Goal: Information Seeking & Learning: Check status

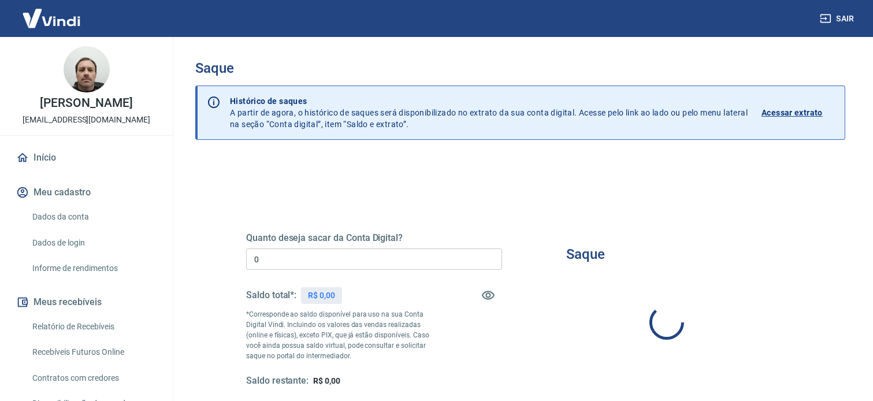
type input "R$ 0,00"
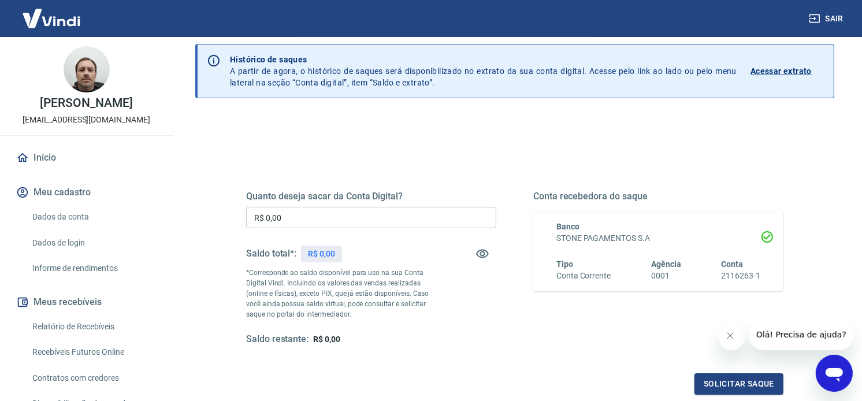
scroll to position [172, 0]
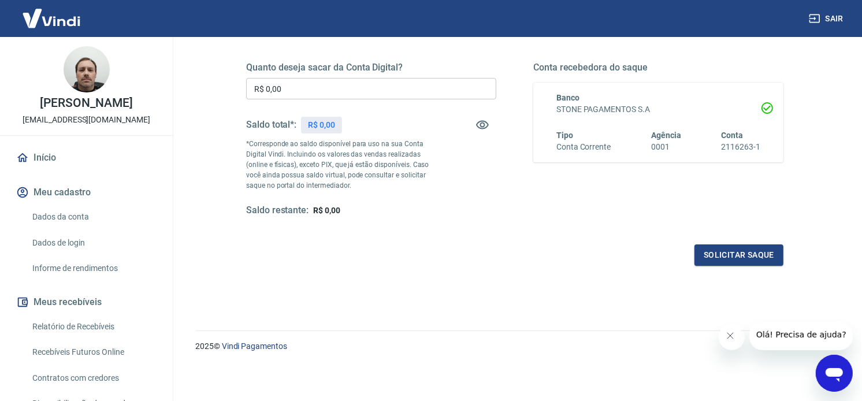
click at [87, 318] on link "Relatório de Recebíveis" at bounding box center [93, 327] width 131 height 24
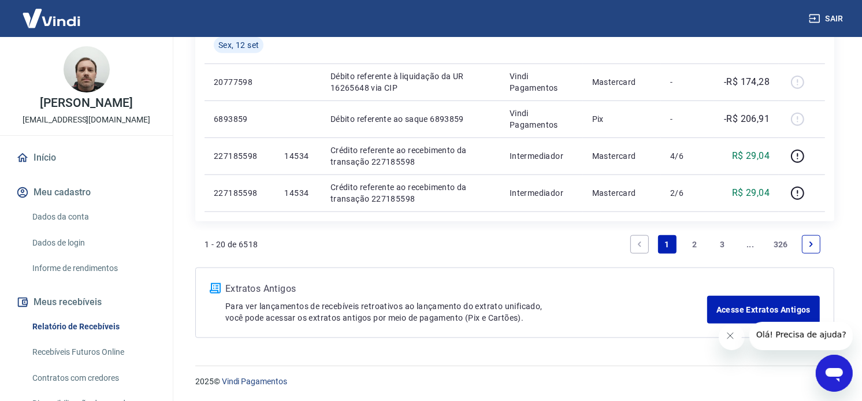
scroll to position [969, 0]
click at [696, 247] on link "2" at bounding box center [694, 243] width 18 height 18
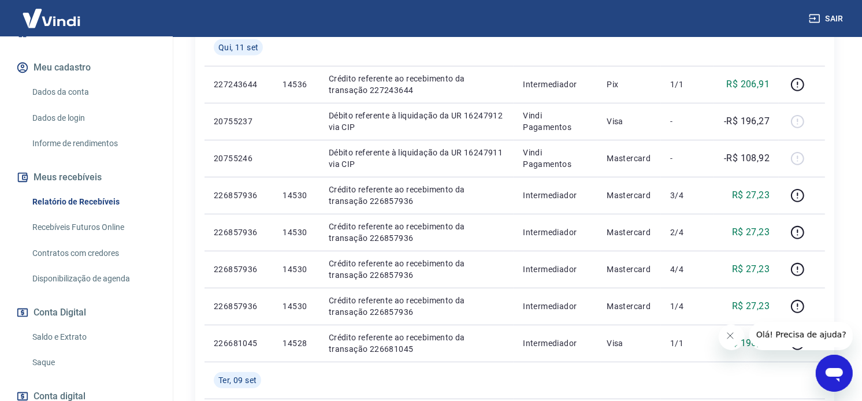
scroll to position [128, 0]
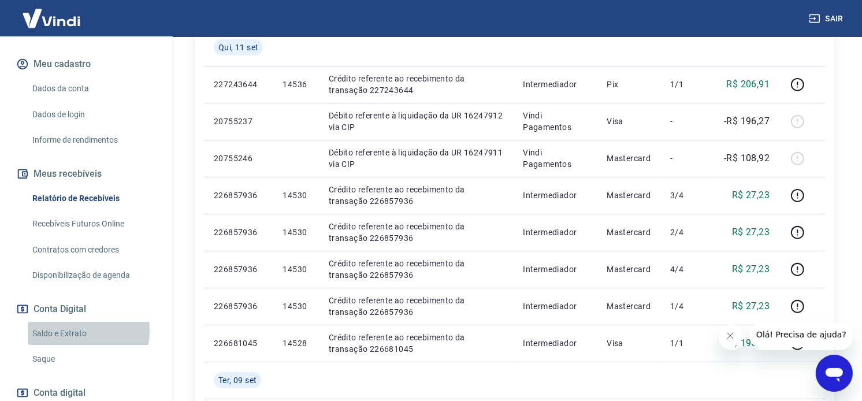
click at [68, 330] on link "Saldo e Extrato" at bounding box center [93, 334] width 131 height 24
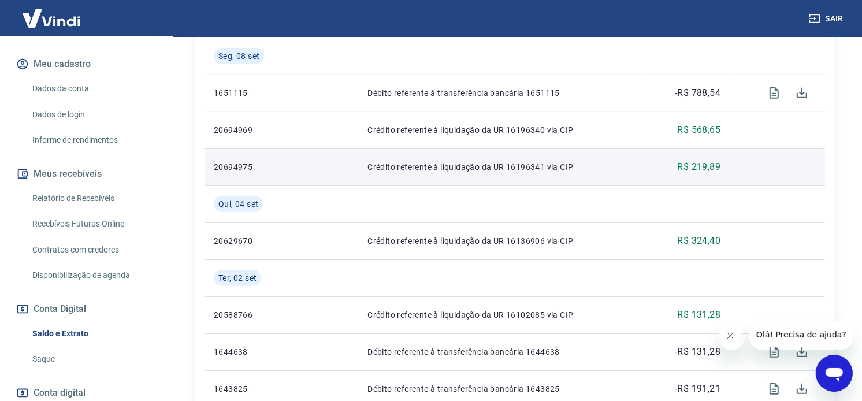
scroll to position [770, 0]
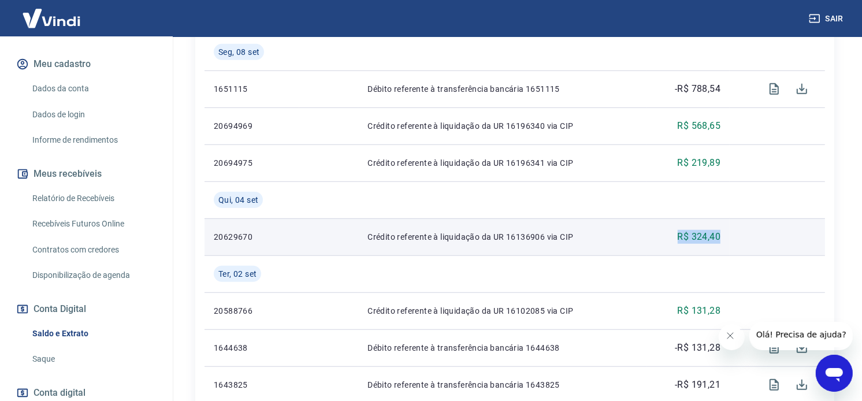
drag, startPoint x: 688, startPoint y: 243, endPoint x: 729, endPoint y: 241, distance: 41.0
click at [729, 241] on tr "20629670 Crédito referente à liquidação da UR 16136906 via CIP R$ 324,40" at bounding box center [514, 236] width 620 height 37
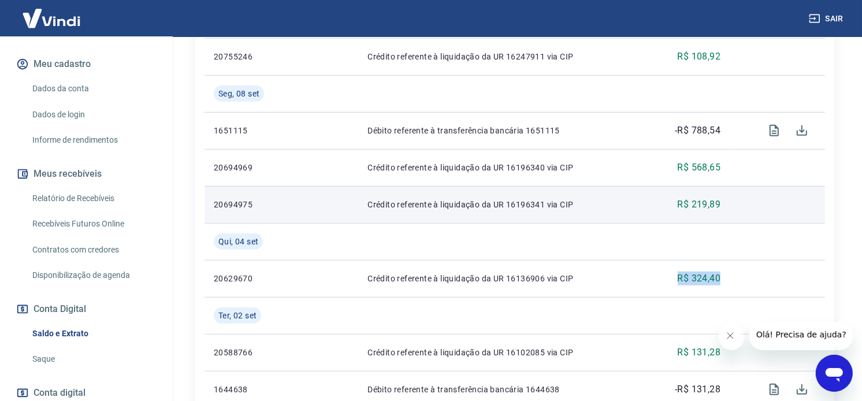
scroll to position [706, 0]
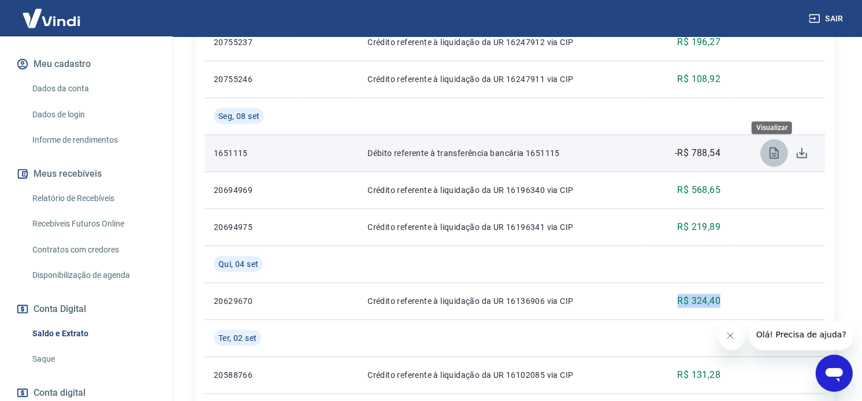
click at [769, 152] on icon "Visualizar" at bounding box center [774, 153] width 14 height 14
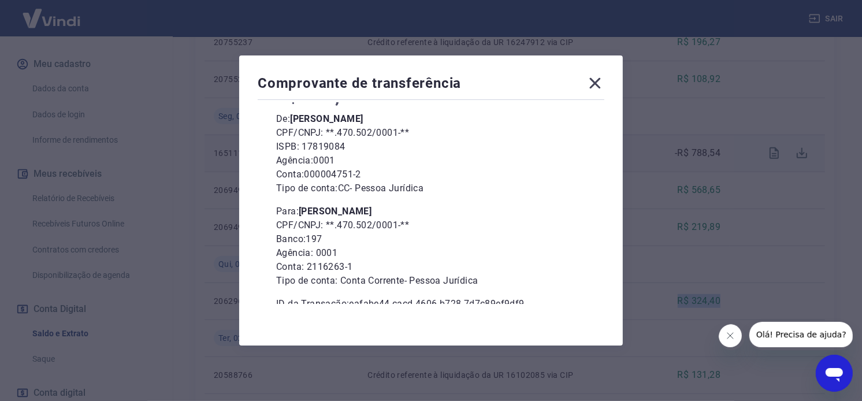
scroll to position [107, 0]
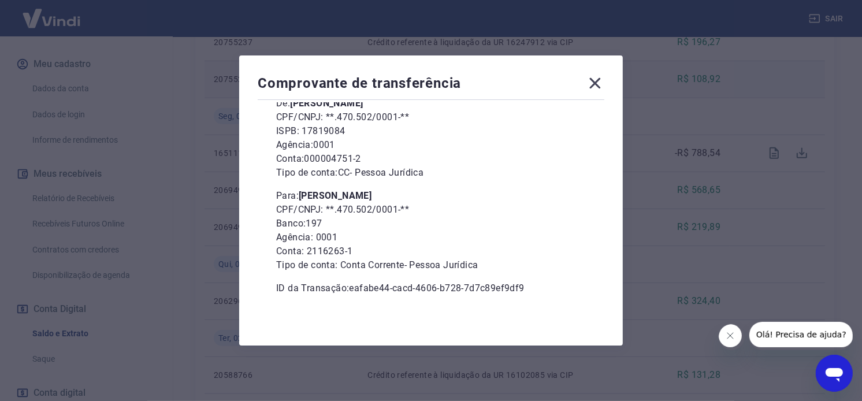
click at [601, 81] on icon at bounding box center [595, 83] width 18 height 18
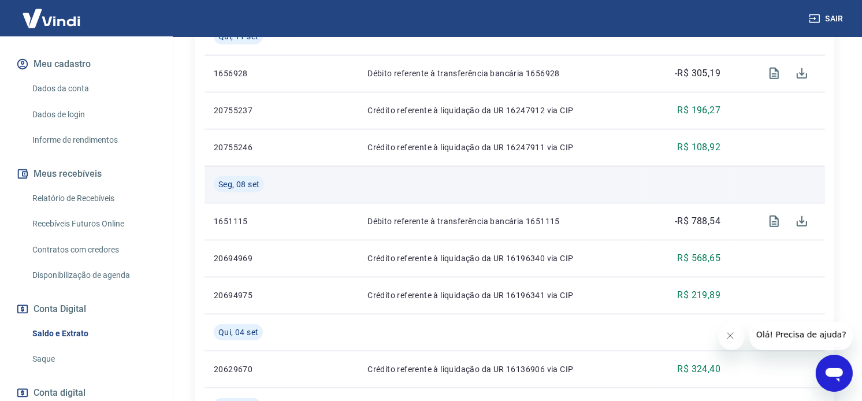
scroll to position [577, 0]
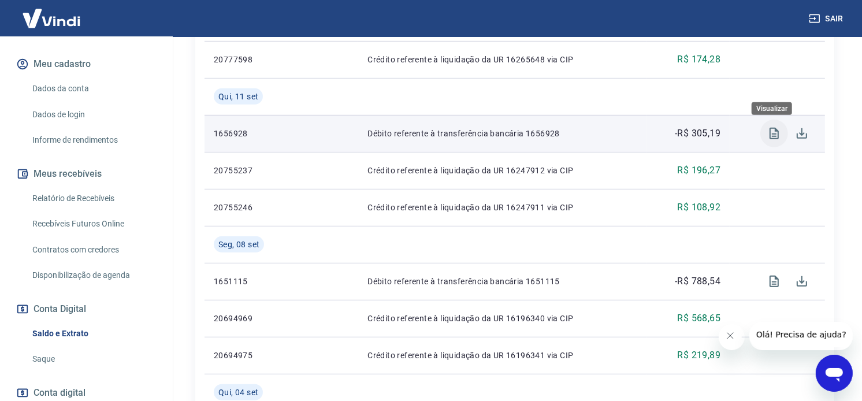
click at [769, 140] on icon "Visualizar" at bounding box center [774, 133] width 14 height 14
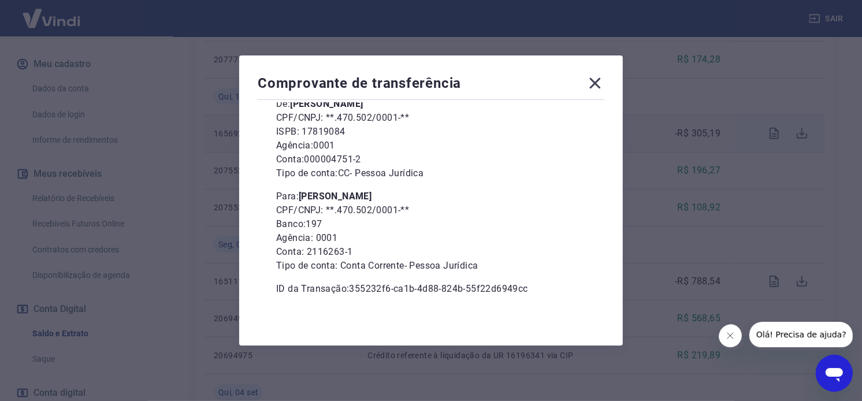
scroll to position [107, 0]
click at [602, 83] on icon at bounding box center [595, 83] width 18 height 18
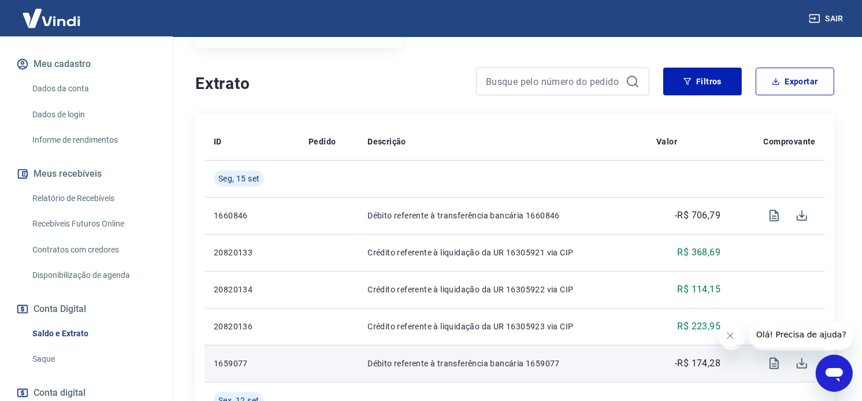
scroll to position [192, 0]
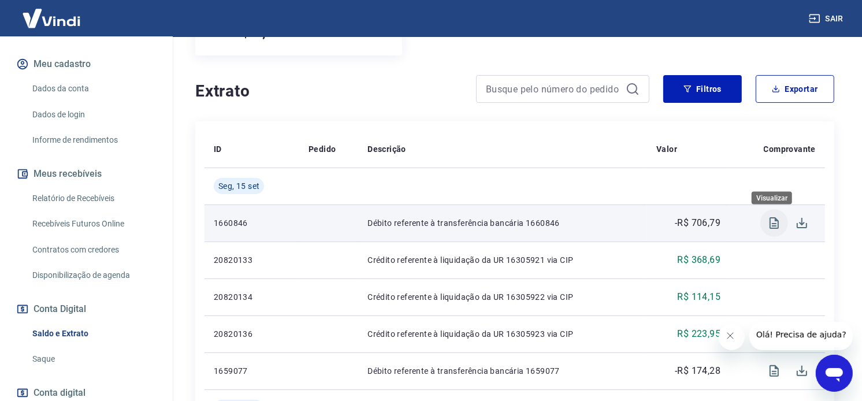
click at [773, 228] on icon "Visualizar" at bounding box center [774, 223] width 14 height 14
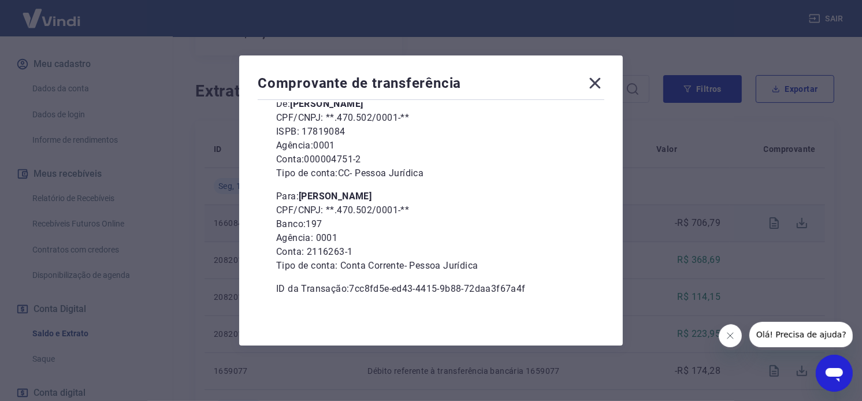
scroll to position [107, 0]
click at [601, 78] on icon at bounding box center [595, 83] width 11 height 11
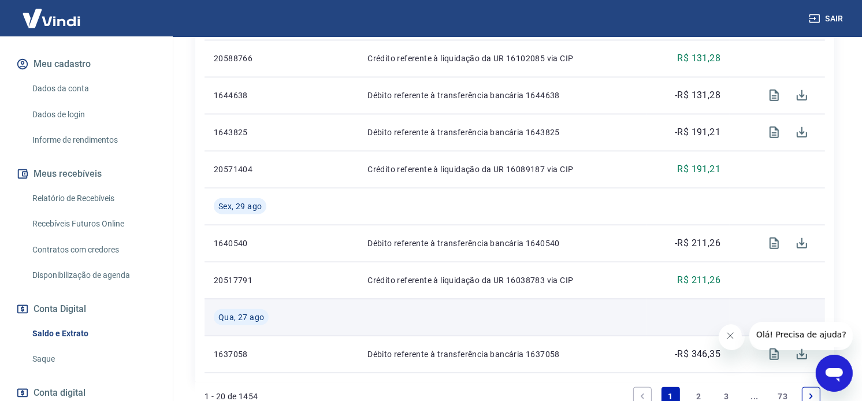
scroll to position [1090, 0]
